Goal: Information Seeking & Learning: Learn about a topic

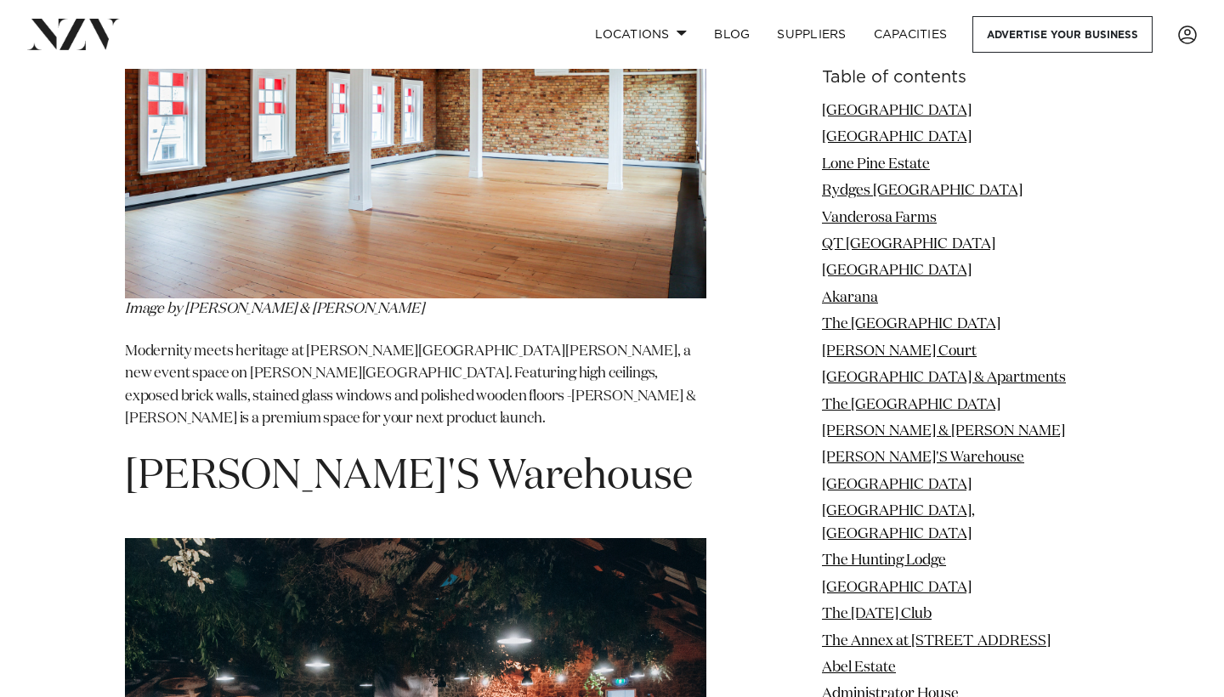
scroll to position [10357, 0]
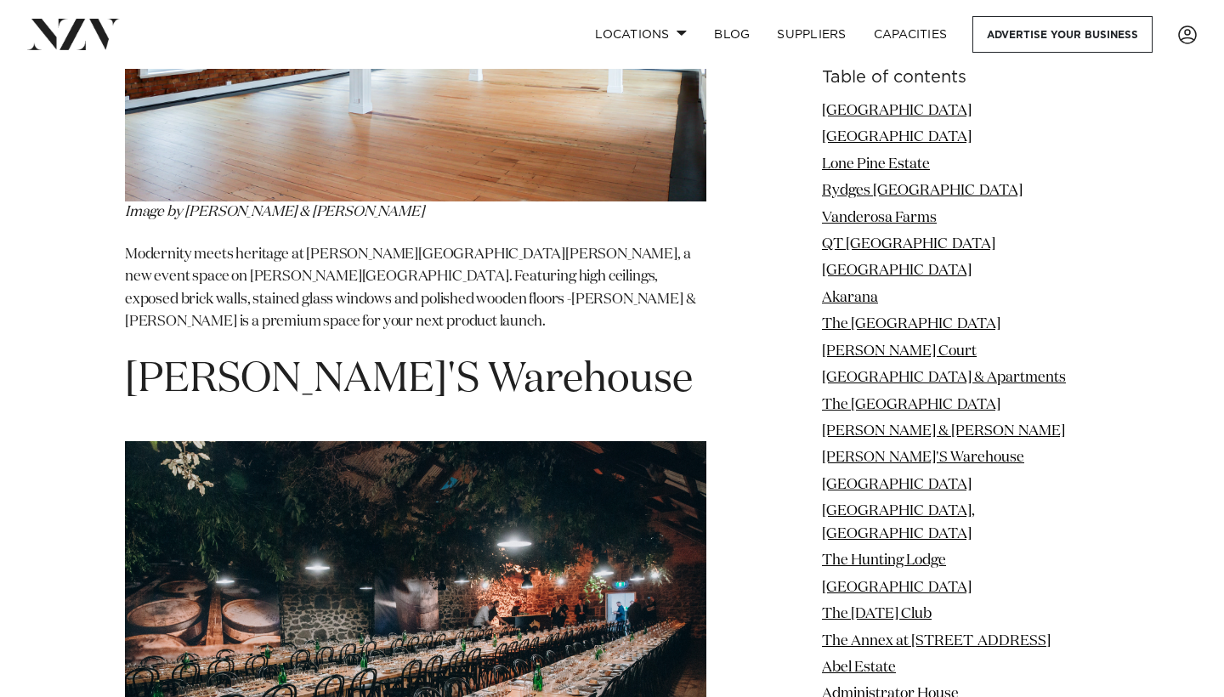
click at [586, 472] on img at bounding box center [415, 635] width 581 height 388
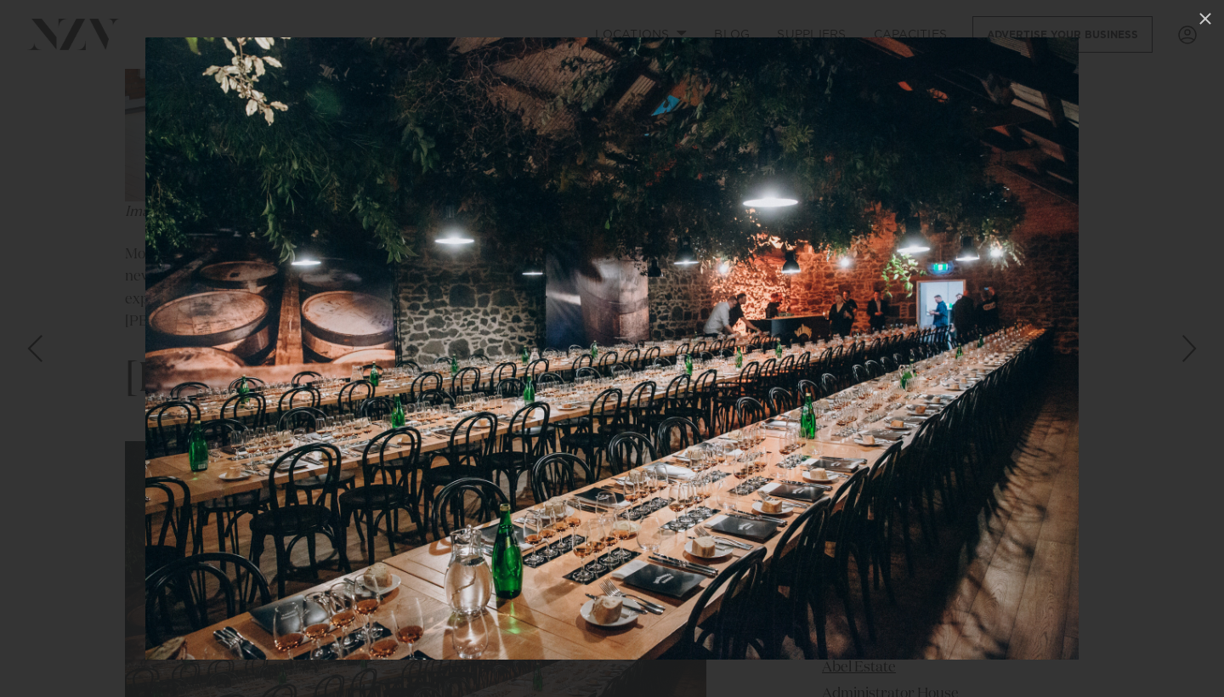
click at [88, 500] on div at bounding box center [612, 348] width 1224 height 697
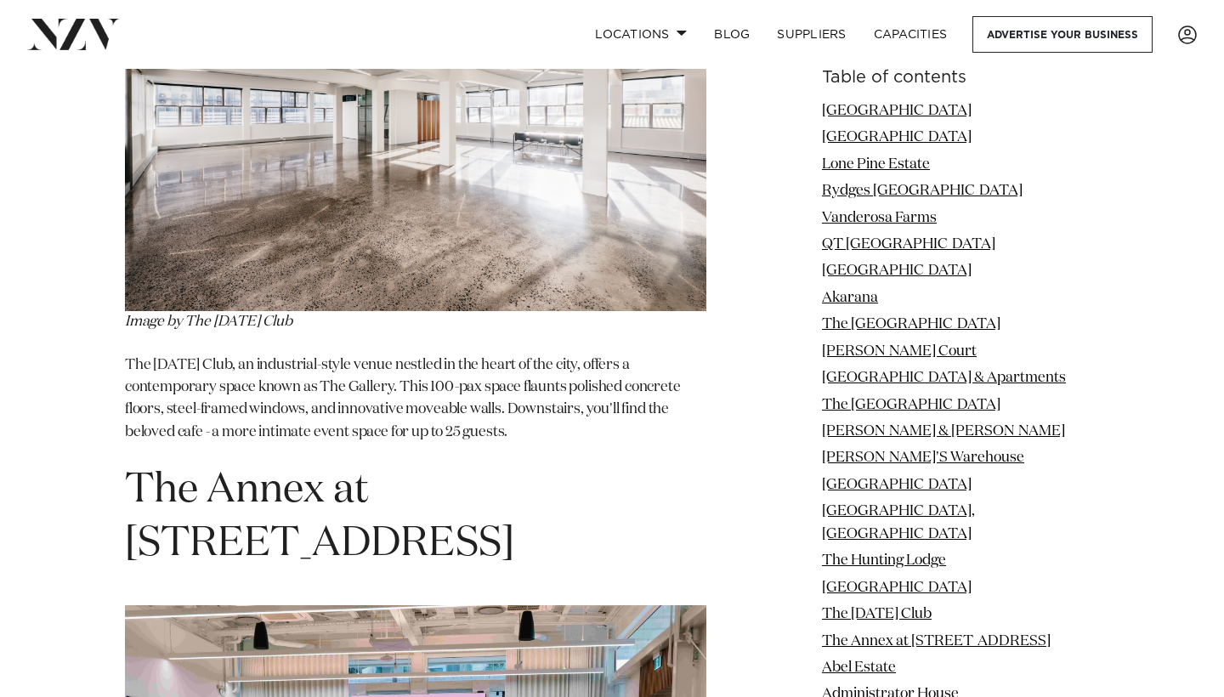
scroll to position [14084, 0]
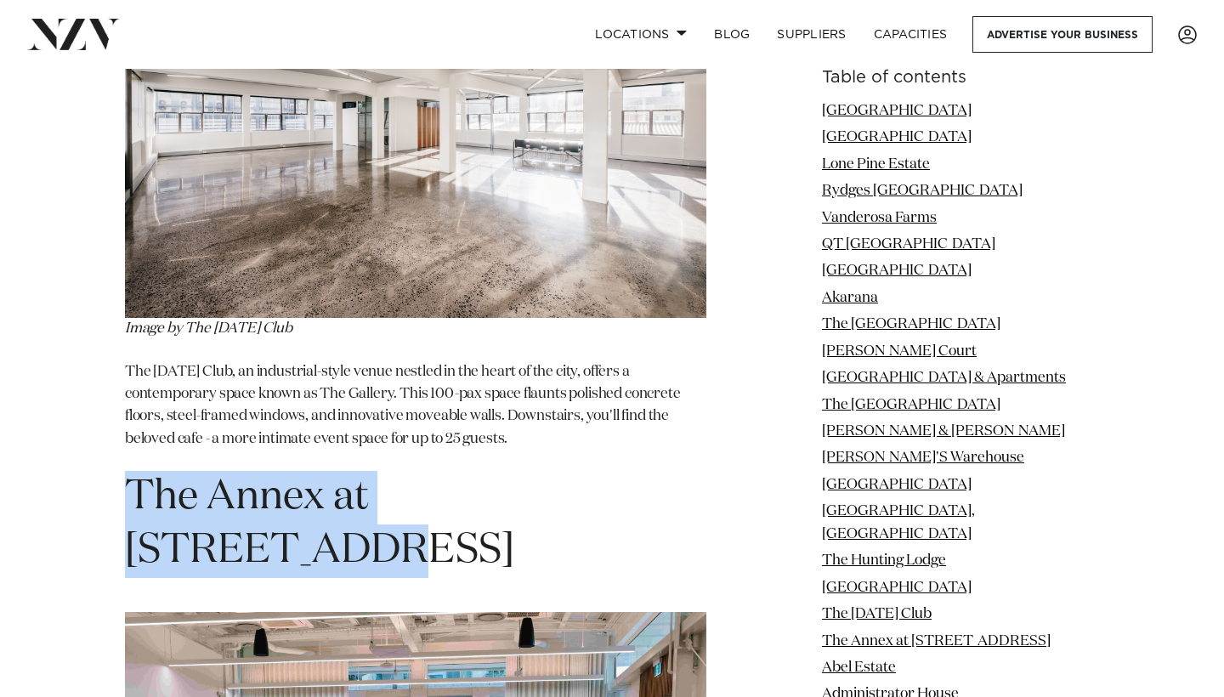
drag, startPoint x: 116, startPoint y: 144, endPoint x: 628, endPoint y: 142, distance: 512.5
drag, startPoint x: 750, startPoint y: 160, endPoint x: 99, endPoint y: 133, distance: 650.7
copy h1 "The Annex at [STREET_ADDRESS]"
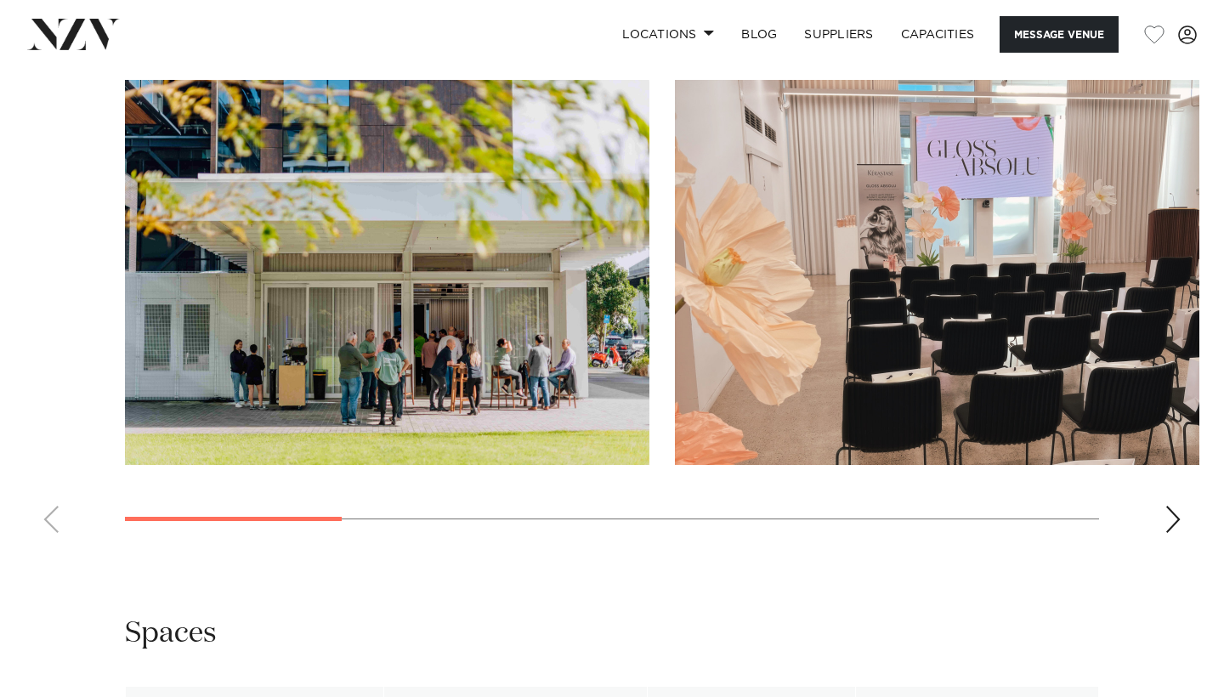
scroll to position [1498, 0]
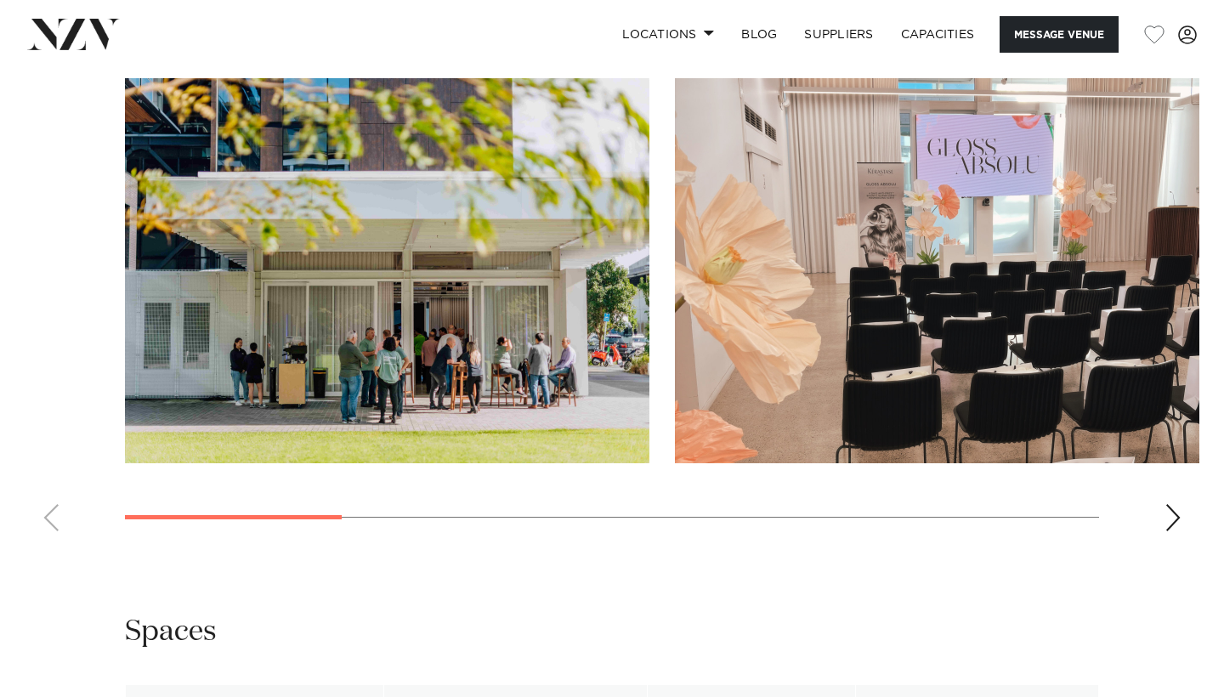
click at [1174, 531] on div "Next slide" at bounding box center [1172, 517] width 17 height 27
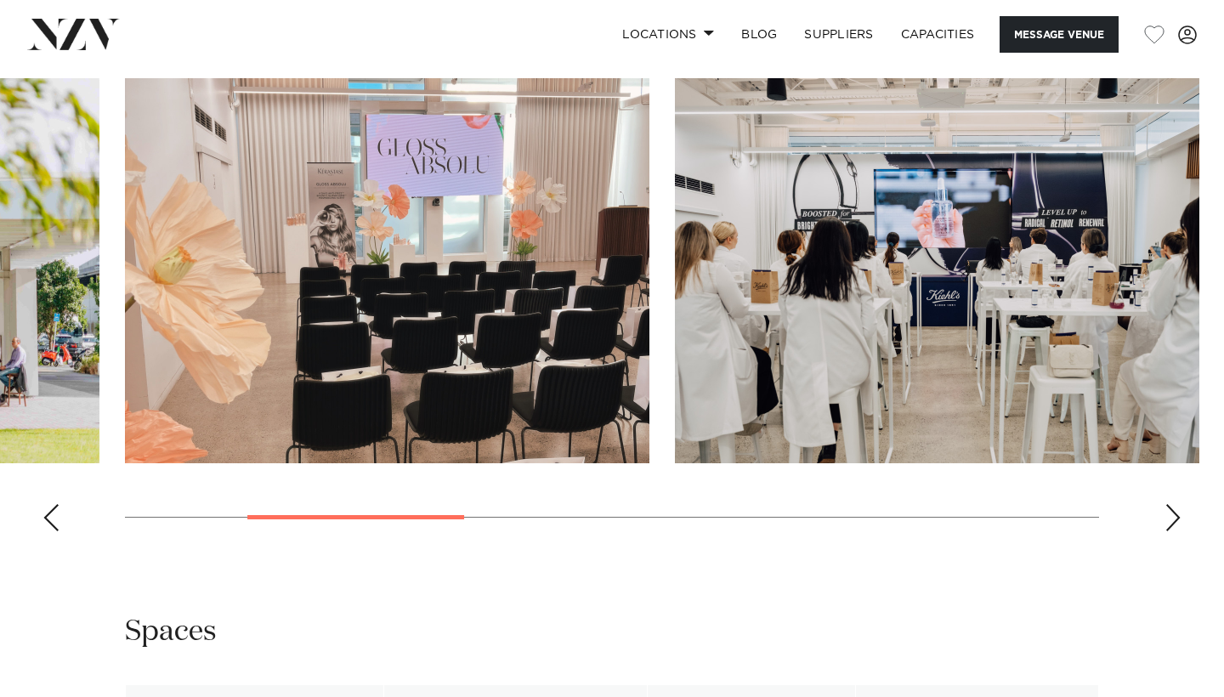
click at [1174, 531] on div "Next slide" at bounding box center [1172, 517] width 17 height 27
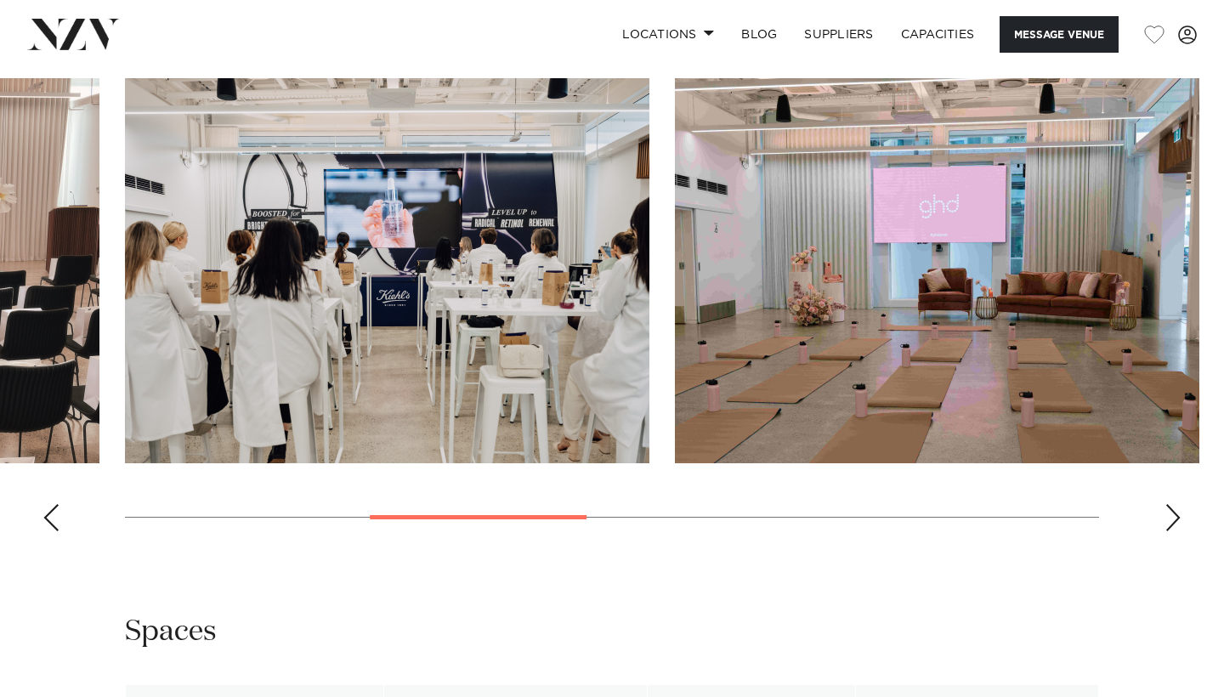
click at [1174, 531] on div "Next slide" at bounding box center [1172, 517] width 17 height 27
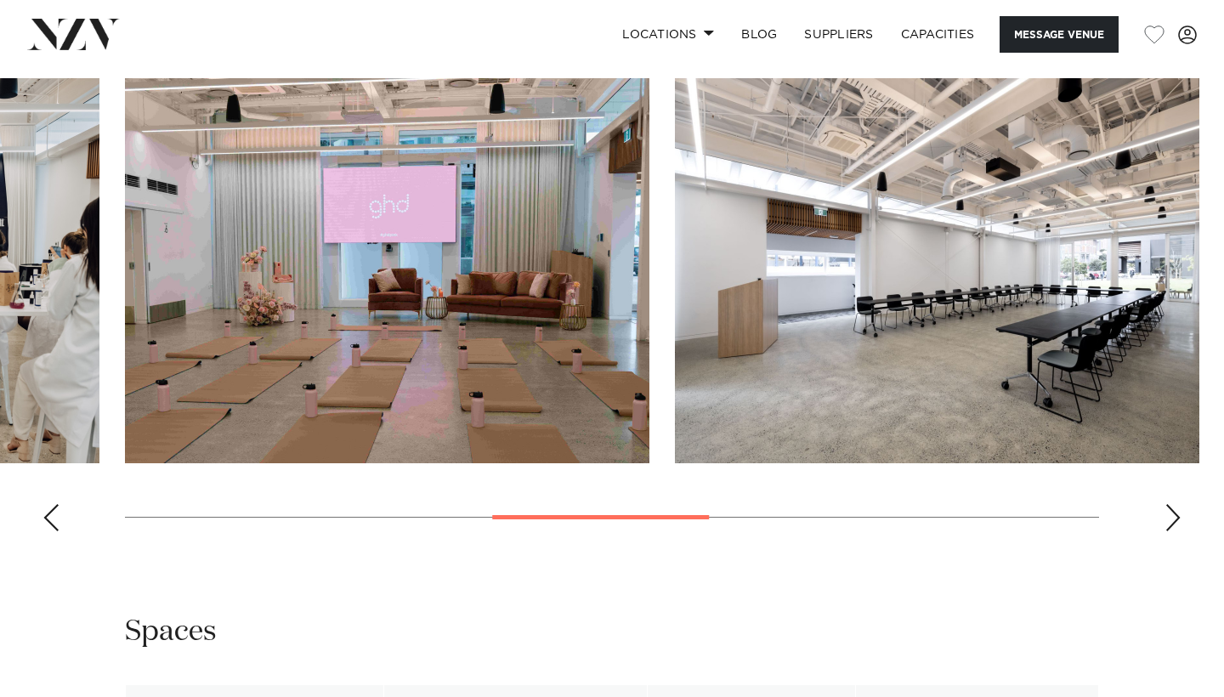
click at [1174, 531] on div "Next slide" at bounding box center [1172, 517] width 17 height 27
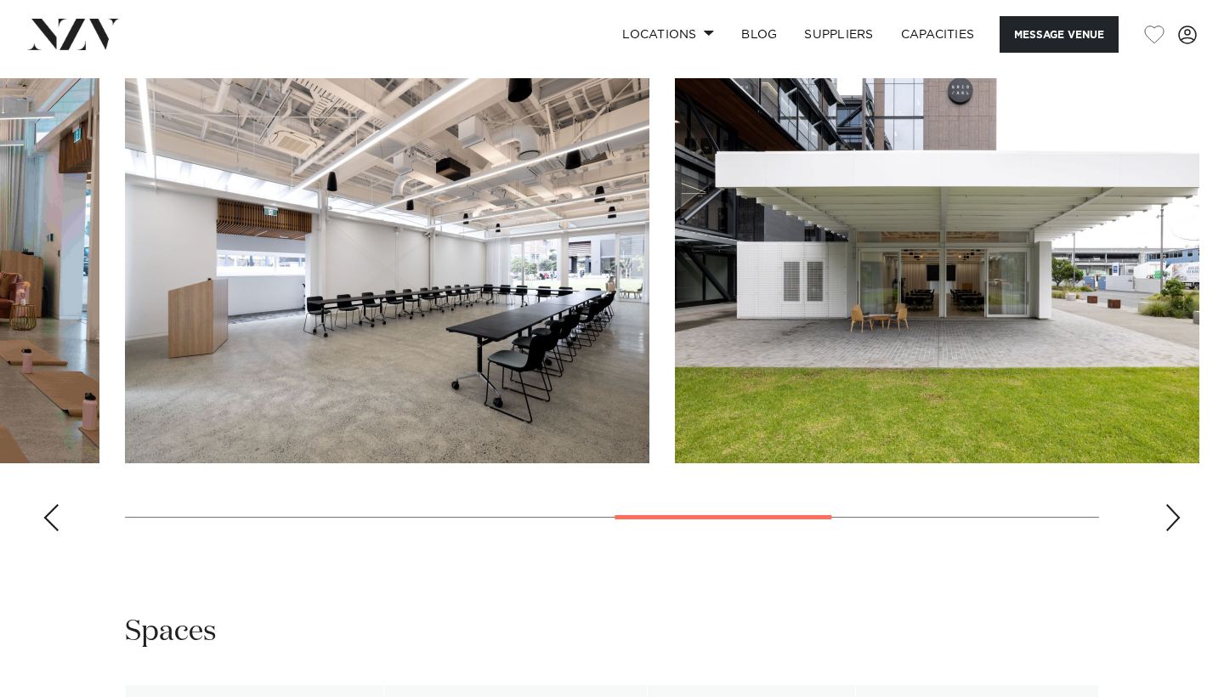
click at [1174, 531] on div "Next slide" at bounding box center [1172, 517] width 17 height 27
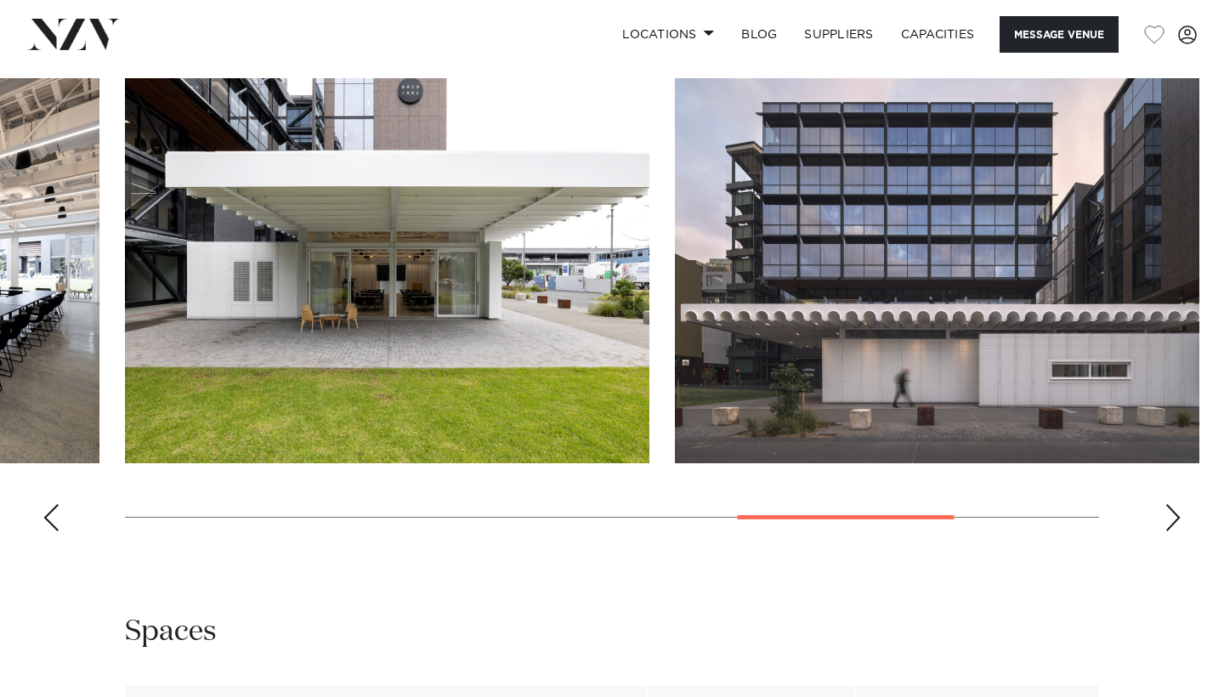
click at [1174, 531] on div "Next slide" at bounding box center [1172, 517] width 17 height 27
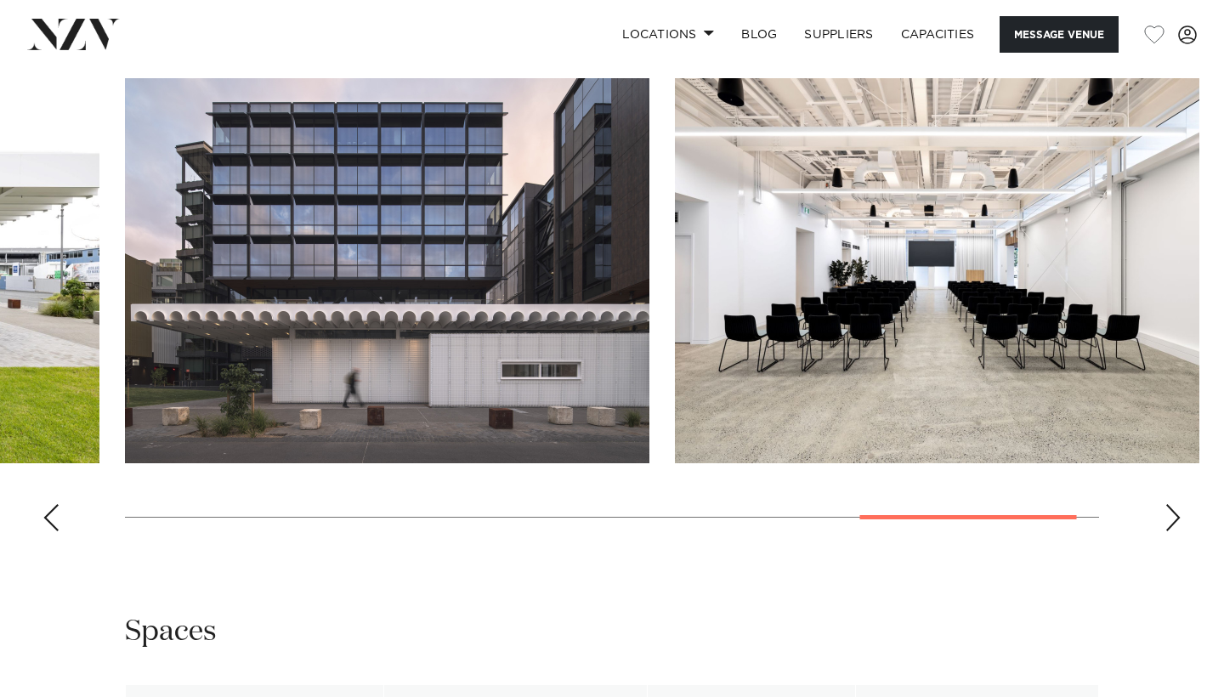
click at [1174, 531] on div "Next slide" at bounding box center [1172, 517] width 17 height 27
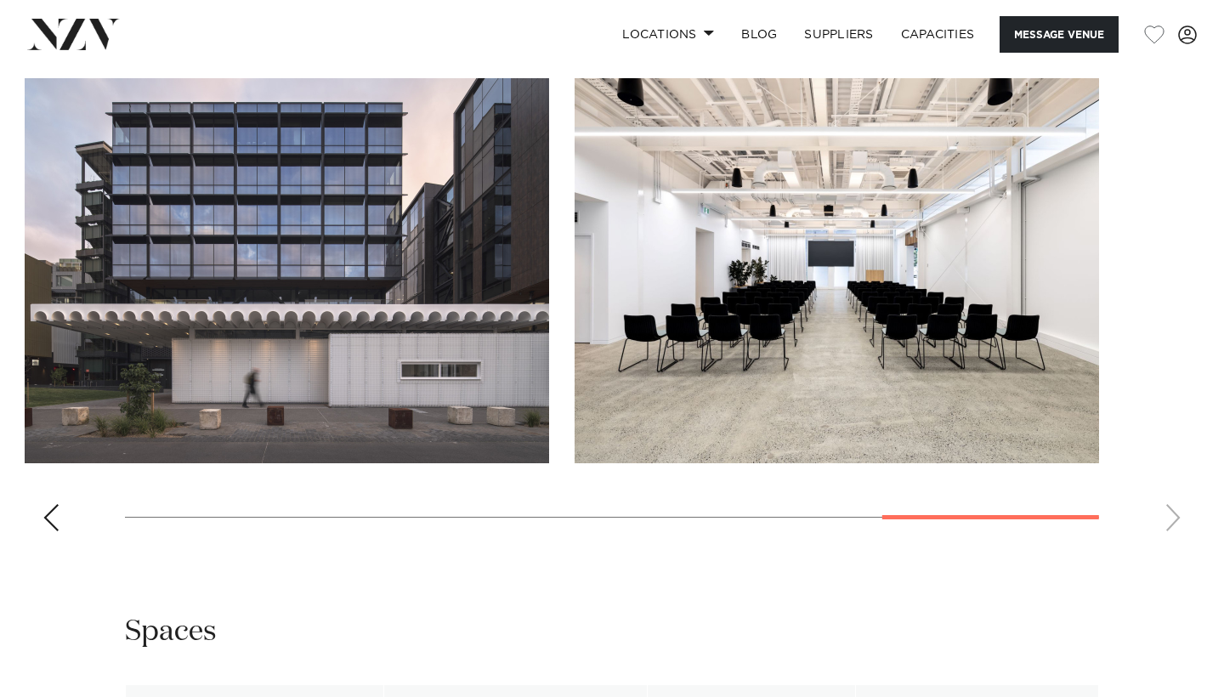
click at [43, 531] on div "Previous slide" at bounding box center [50, 517] width 17 height 27
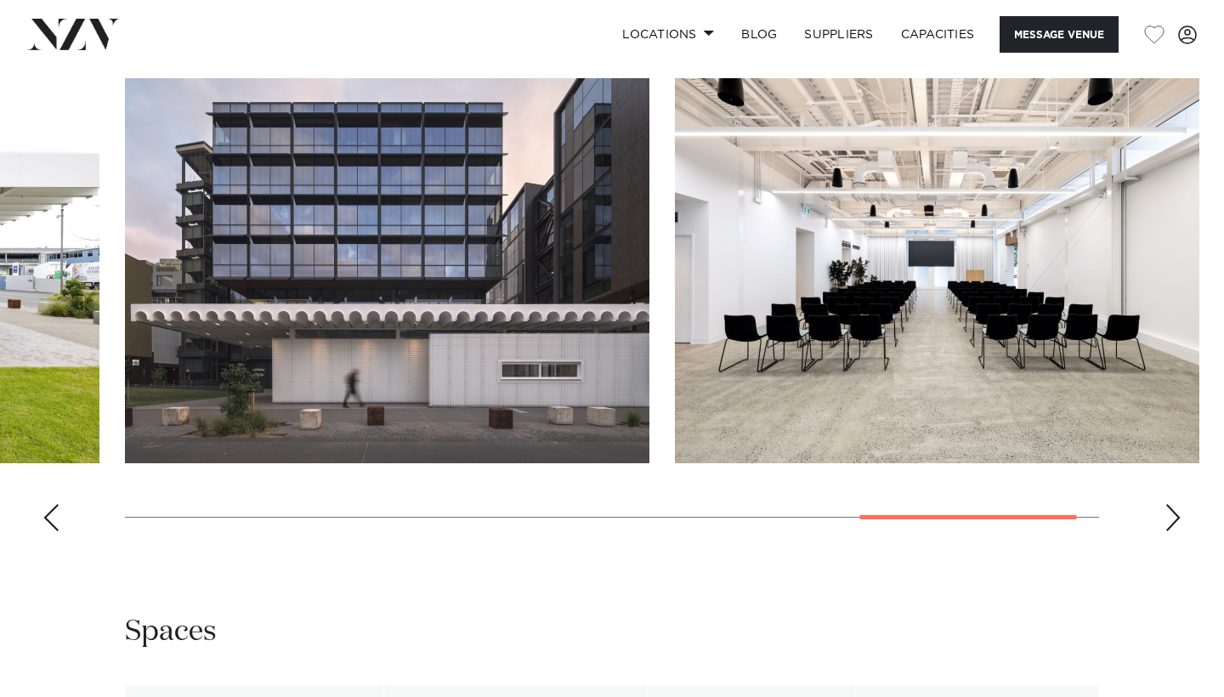
click at [43, 531] on div "Previous slide" at bounding box center [50, 517] width 17 height 27
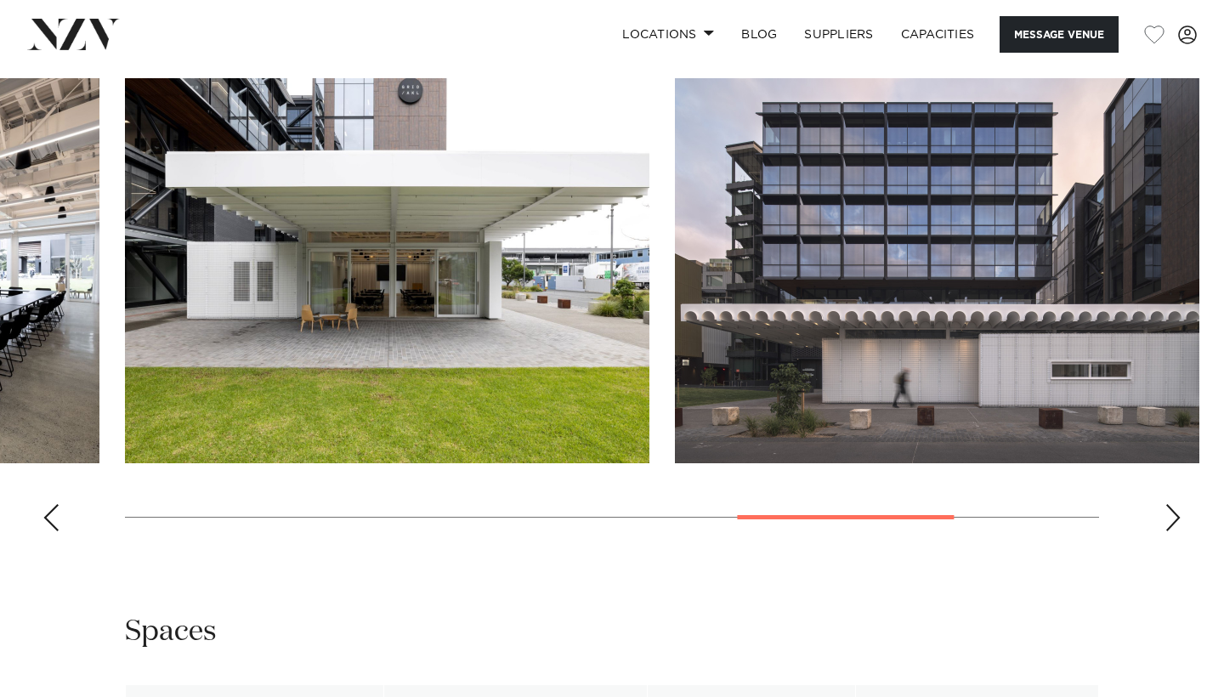
click at [43, 531] on div "Previous slide" at bounding box center [50, 517] width 17 height 27
